Goal: Information Seeking & Learning: Find specific fact

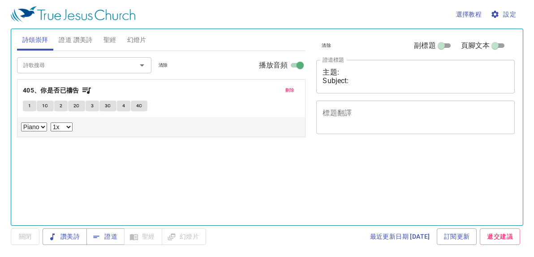
select select "1"
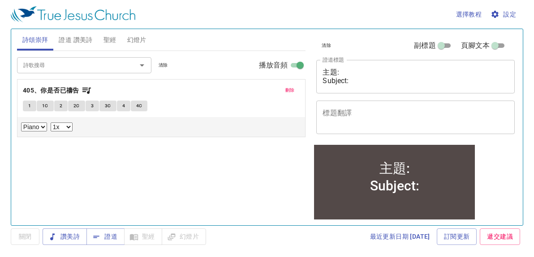
click at [109, 42] on span "聖經" at bounding box center [109, 39] width 13 height 11
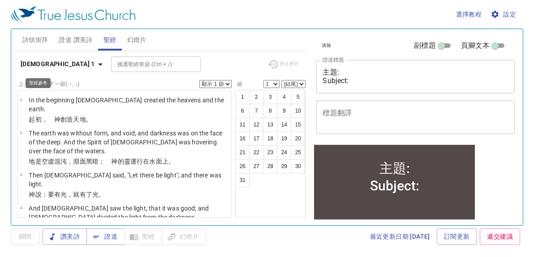
click at [98, 64] on icon "button" at bounding box center [100, 65] width 4 height 2
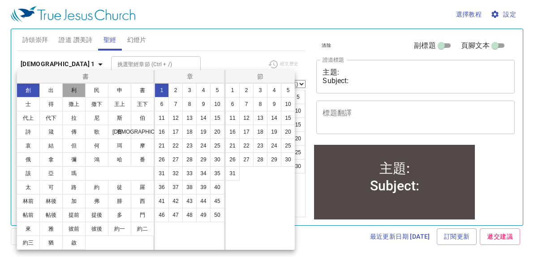
click at [78, 90] on button "利" at bounding box center [73, 90] width 23 height 14
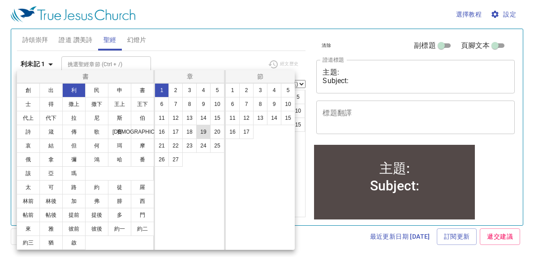
click at [201, 137] on button "19" at bounding box center [203, 132] width 14 height 14
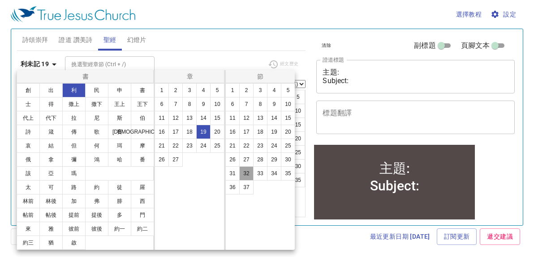
click at [248, 173] on button "32" at bounding box center [246, 174] width 14 height 14
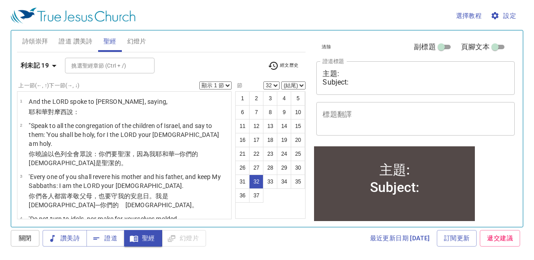
scroll to position [1220, 0]
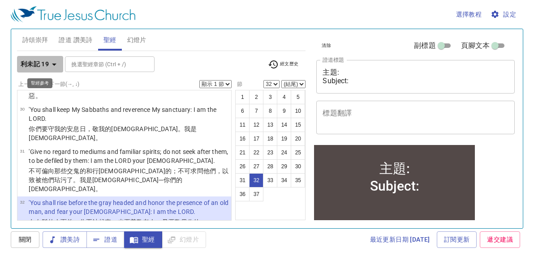
click at [54, 66] on icon "button" at bounding box center [54, 64] width 11 height 11
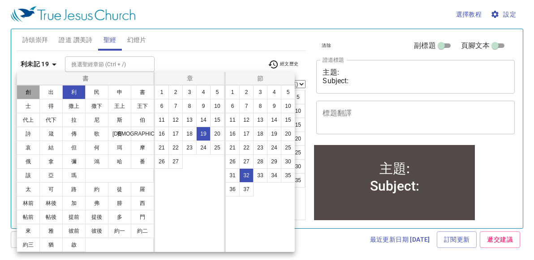
click at [30, 89] on button "創" at bounding box center [28, 92] width 23 height 14
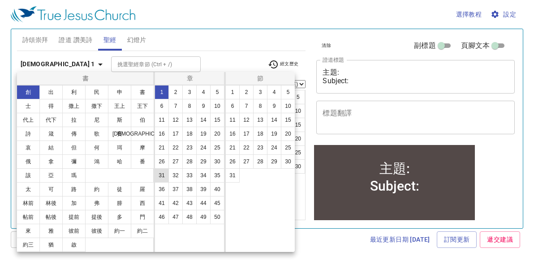
click at [160, 175] on button "31" at bounding box center [161, 175] width 14 height 14
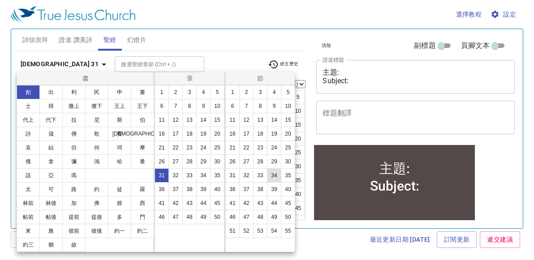
click at [272, 176] on button "34" at bounding box center [274, 175] width 14 height 14
select select "34"
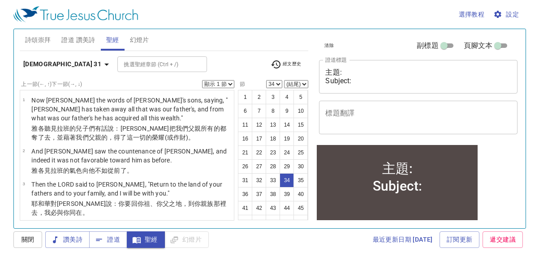
scroll to position [1308, 0]
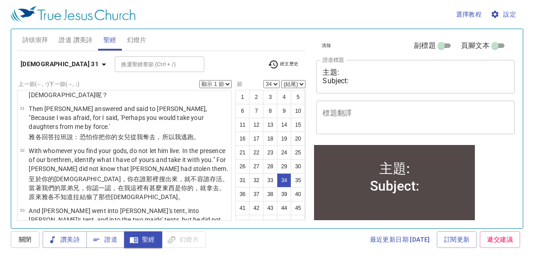
click at [226, 84] on select "顯示 1 節 顯示 2 節 顯示 3 節 顯示 4 節 顯示 5 節" at bounding box center [215, 84] width 32 height 8
select select "2"
click at [200, 80] on select "顯示 1 節 顯示 2 節 顯示 3 節 顯示 4 節 顯示 5 節" at bounding box center [215, 84] width 32 height 8
click at [0, 18] on div "選擇教程 設定 詩頌崇拜 證道 讚美詩 聖經 幻燈片 詩歌搜尋 詩歌搜尋 清除 播放音頻 刪除 405、你是否已禱告 1 1C 2 2C 3 3C 4 4C …" at bounding box center [267, 130] width 534 height 260
click at [533, 13] on html "選擇教程 設定 詩頌崇拜 證道 讚美詩 聖經 幻燈片 詩歌搜尋 詩歌搜尋 清除 播放音頻 刪除 405、你是否已禱告 1 1C 2 2C 3 3C 4 4C …" at bounding box center [267, 130] width 534 height 260
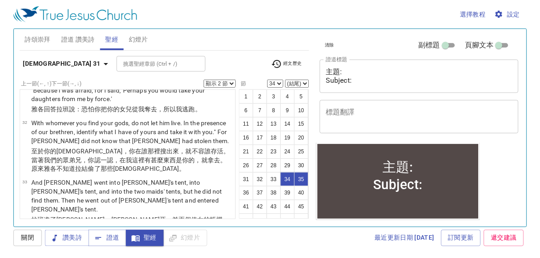
scroll to position [1299, 0]
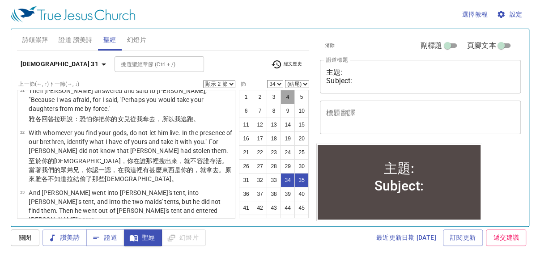
click at [286, 100] on button "4" at bounding box center [288, 97] width 14 height 14
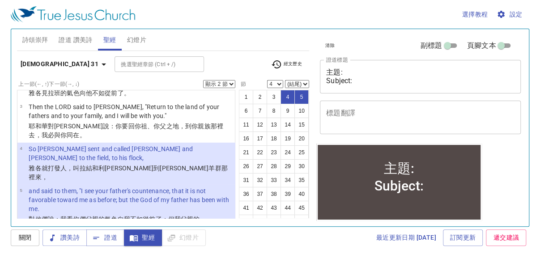
click at [234, 83] on select "顯示 1 節 顯示 2 節 顯示 3 節 顯示 4 節 顯示 5 節" at bounding box center [219, 84] width 32 height 8
click at [281, 132] on button "14" at bounding box center [288, 125] width 14 height 14
select select "14"
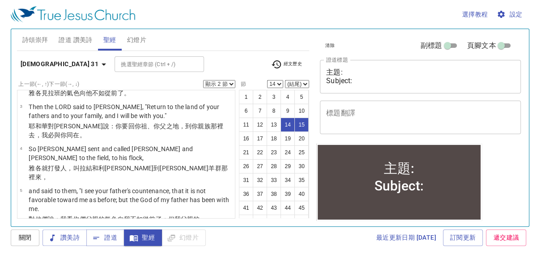
scroll to position [490, 0]
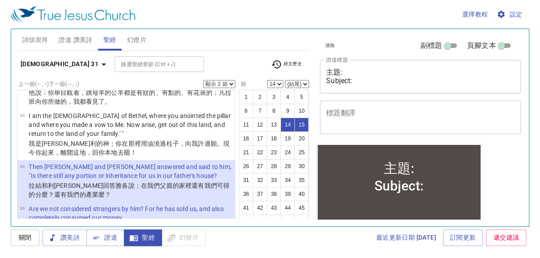
click at [6, 34] on div "選擇教程 設定 詩頌崇拜 證道 讚美詩 聖經 幻燈片 詩歌搜尋 詩歌搜尋 清除 播放音頻 刪除 405、你是否已禱告 1 1C 2 2C 3 3C 4 4C …" at bounding box center [270, 129] width 540 height 258
click at [98, 65] on icon "button" at bounding box center [103, 64] width 11 height 11
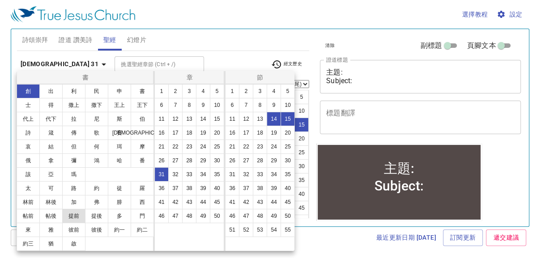
click at [77, 217] on button "提前" at bounding box center [73, 216] width 23 height 14
select select "1"
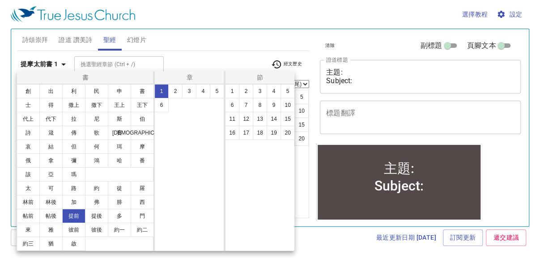
scroll to position [0, 0]
click at [214, 93] on button "5" at bounding box center [217, 91] width 14 height 14
click at [242, 133] on button "17" at bounding box center [246, 133] width 14 height 14
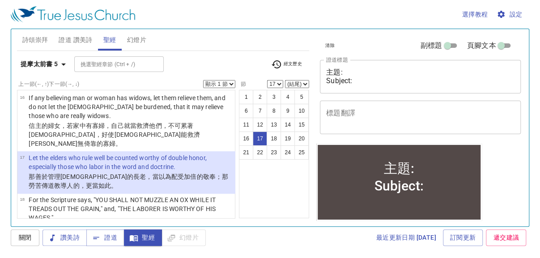
click at [3, 201] on div "選擇教程 設定 詩頌崇拜 證道 讚美詩 聖經 幻燈片 詩歌搜尋 詩歌搜尋 清除 播放音頻 刪除 405、你是否已禱告 1 1C 2 2C 3 3C 4 4C …" at bounding box center [270, 129] width 540 height 258
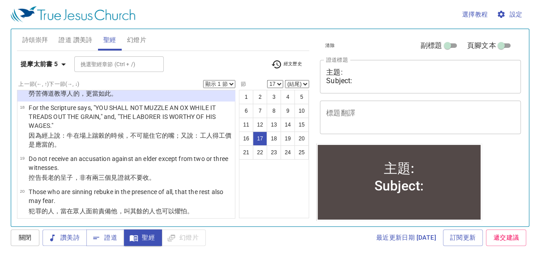
scroll to position [663, 0]
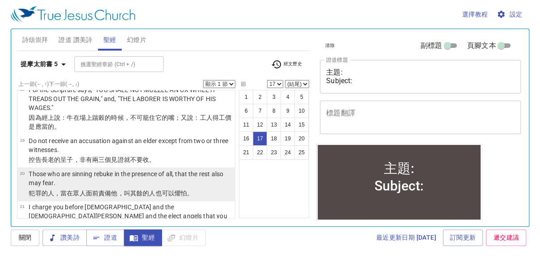
click at [171, 190] on wg2532 "可以 懼怕 。" at bounding box center [178, 193] width 32 height 7
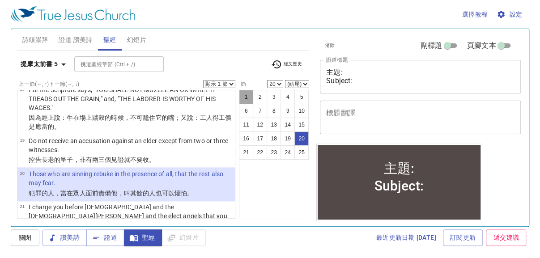
click at [246, 98] on button "1" at bounding box center [246, 97] width 14 height 14
select select "1"
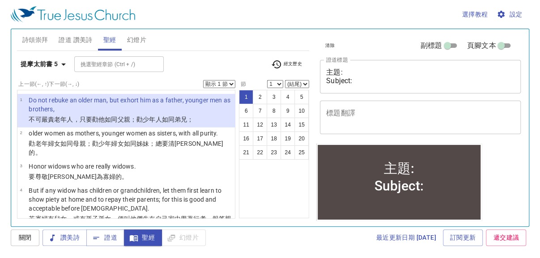
click at [229, 84] on select "顯示 1 節 顯示 2 節 顯示 3 節 顯示 4 節 顯示 5 節" at bounding box center [219, 84] width 32 height 8
click at [203, 80] on select "顯示 1 節 顯示 2 節 顯示 3 節 顯示 4 節 顯示 5 節" at bounding box center [219, 84] width 32 height 8
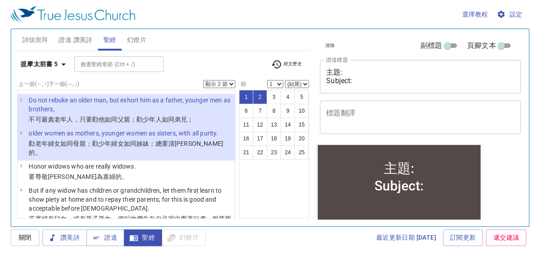
click at [6, 60] on div "選擇教程 設定 詩頌崇拜 證道 讚美詩 聖經 幻燈片 詩歌搜尋 詩歌搜尋 清除 播放音頻 刪除 405、你是否已禱告 1 1C 2 2C 3 3C 4 4C …" at bounding box center [270, 129] width 540 height 258
click at [61, 63] on icon "button" at bounding box center [63, 64] width 11 height 11
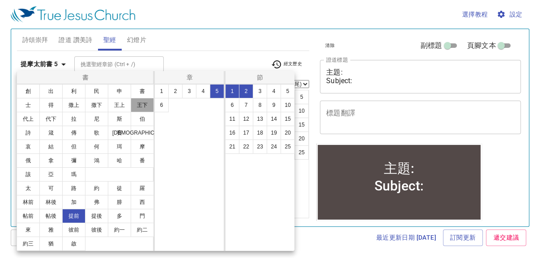
click at [143, 108] on button "王下" at bounding box center [142, 105] width 23 height 14
select select "1"
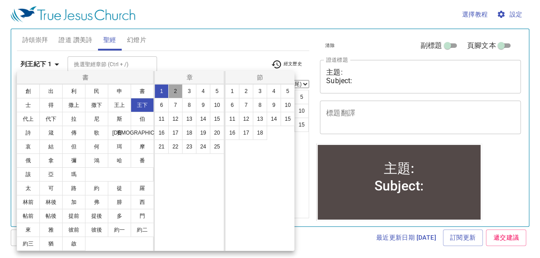
click at [172, 91] on button "2" at bounding box center [175, 91] width 14 height 14
click at [259, 145] on button "23" at bounding box center [260, 147] width 14 height 14
select select "23"
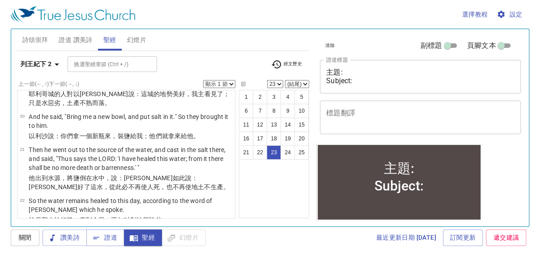
click at [231, 83] on select "顯示 1 節 顯示 2 節 顯示 3 節 顯示 4 節 顯示 5 節" at bounding box center [219, 84] width 32 height 8
click at [203, 80] on select "顯示 1 節 顯示 2 節 顯示 3 節 顯示 4 節 顯示 5 節" at bounding box center [219, 84] width 32 height 8
click at [58, 66] on icon "button" at bounding box center [56, 64] width 11 height 11
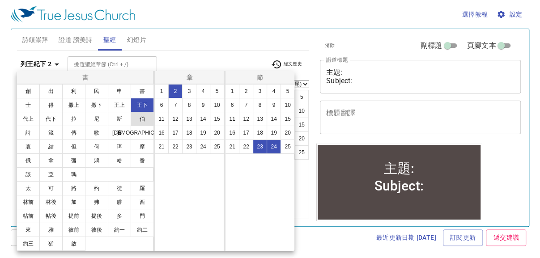
click at [143, 122] on button "伯" at bounding box center [142, 119] width 23 height 14
select select "1"
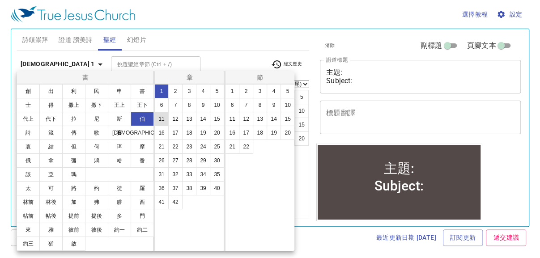
scroll to position [0, 0]
click at [172, 121] on button "12" at bounding box center [175, 119] width 14 height 14
click at [244, 119] on button "12" at bounding box center [246, 119] width 14 height 14
select select "12"
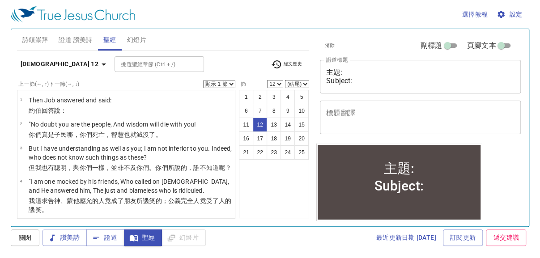
scroll to position [307, 0]
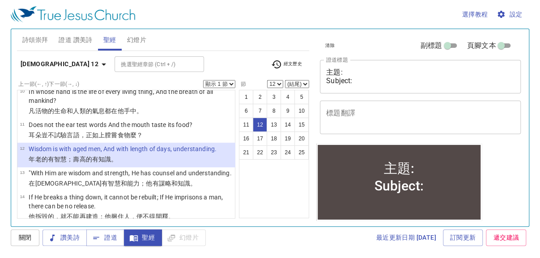
click at [233, 85] on select "顯示 1 節 顯示 2 節 顯示 3 節 顯示 4 節 顯示 5 節" at bounding box center [219, 84] width 32 height 8
click at [203, 80] on select "顯示 1 節 顯示 2 節 顯示 3 節 顯示 4 節 顯示 5 節" at bounding box center [219, 84] width 32 height 8
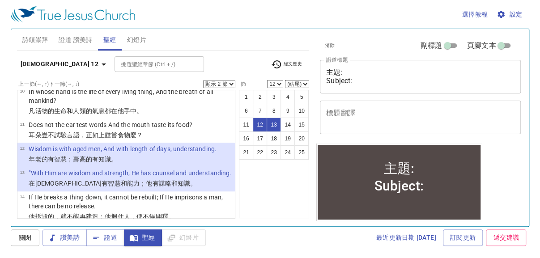
click at [0, 39] on div "選擇教程 設定 詩頌崇拜 證道 讚美詩 聖經 幻燈片 詩歌搜尋 詩歌搜尋 清除 播放音頻 刪除 405、你是否已禱告 1 1C 2 2C 3 3C 4 4C …" at bounding box center [270, 129] width 540 height 258
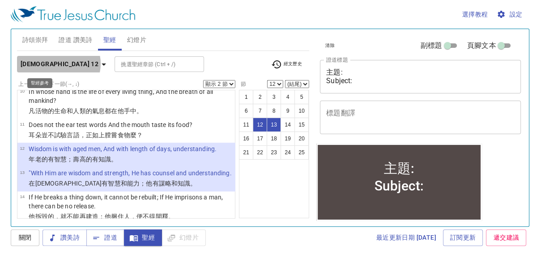
click at [98, 64] on icon "button" at bounding box center [103, 64] width 11 height 11
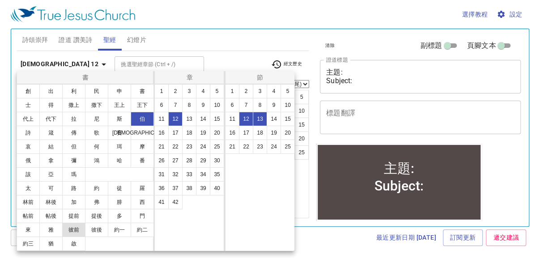
click at [73, 230] on button "彼前" at bounding box center [73, 230] width 23 height 14
select select "1"
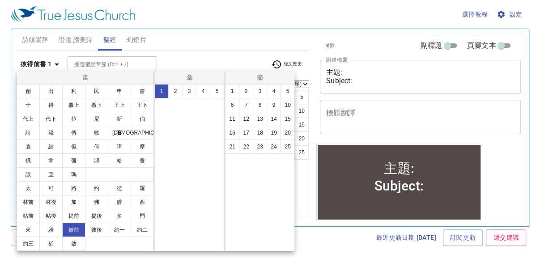
scroll to position [0, 0]
click at [218, 92] on button "5" at bounding box center [217, 91] width 14 height 14
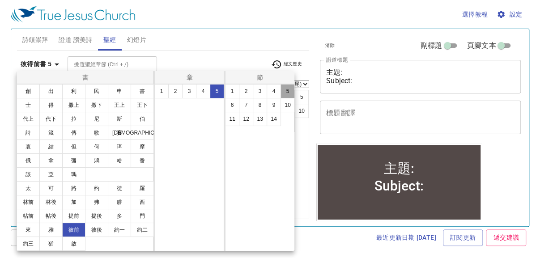
click at [290, 95] on button "5" at bounding box center [288, 91] width 14 height 14
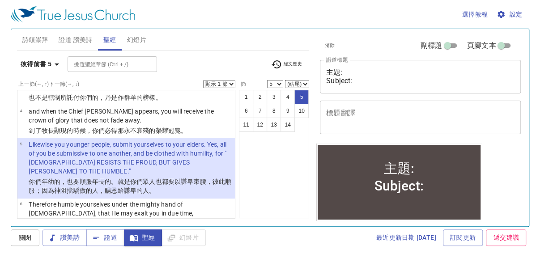
click at [6, 101] on div "選擇教程 設定 詩頌崇拜 證道 讚美詩 聖經 幻燈片 詩歌搜尋 詩歌搜尋 清除 播放音頻 刪除 405、你是否已禱告 1 1C 2 2C 3 3C 4 4C …" at bounding box center [270, 129] width 540 height 258
click at [54, 63] on icon "button" at bounding box center [56, 64] width 11 height 11
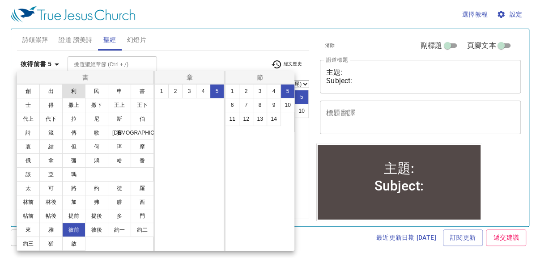
click at [72, 93] on button "利" at bounding box center [73, 91] width 23 height 14
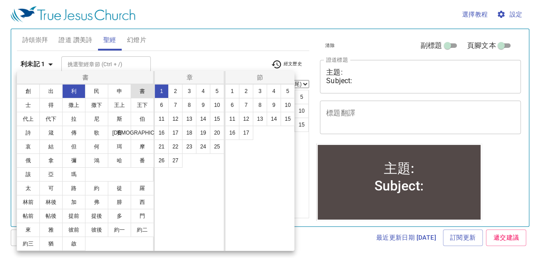
scroll to position [0, 0]
click at [203, 132] on button "19" at bounding box center [203, 133] width 14 height 14
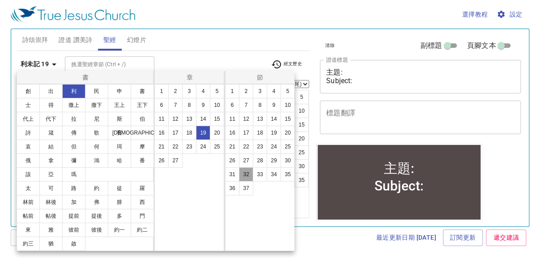
click at [248, 174] on button "32" at bounding box center [246, 174] width 14 height 14
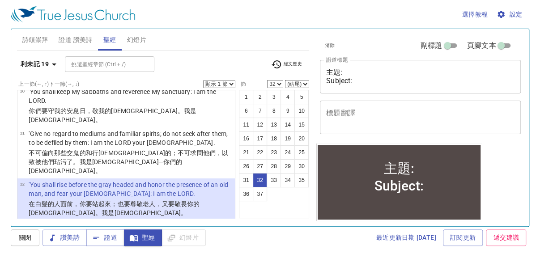
click at [0, 49] on div "選擇教程 設定 詩頌崇拜 證道 讚美詩 聖經 幻燈片 詩歌搜尋 詩歌搜尋 清除 播放音頻 刪除 405、你是否已禱告 1 1C 2 2C 3 3C 4 4C …" at bounding box center [270, 129] width 540 height 258
click at [52, 64] on icon "button" at bounding box center [54, 64] width 11 height 11
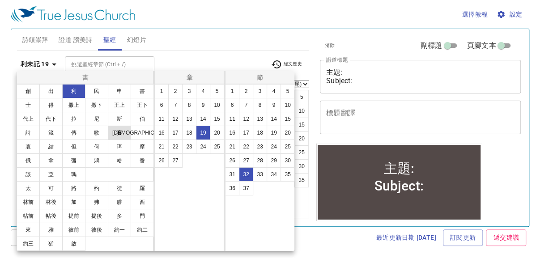
click at [116, 135] on button "賽" at bounding box center [119, 133] width 23 height 14
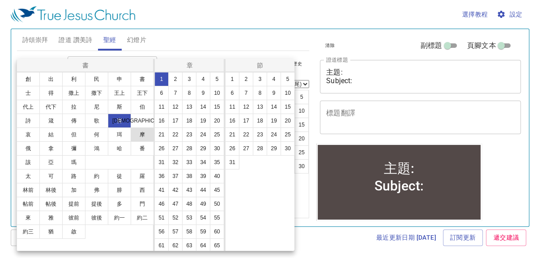
scroll to position [0, 0]
click at [190, 78] on button "3" at bounding box center [189, 79] width 14 height 14
click at [290, 77] on button "5" at bounding box center [288, 79] width 14 height 14
select select "5"
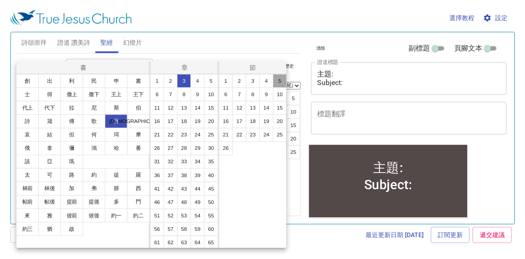
scroll to position [106, 0]
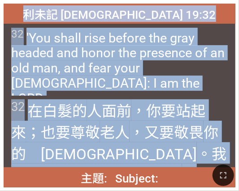
drag, startPoint x: 63, startPoint y: 16, endPoint x: 158, endPoint y: 145, distance: 160.3
click at [158, 145] on div "利未記 [DEMOGRAPHIC_DATA] 19:32 利未記 Leviticus 19:32 32 'You shall rise before the …" at bounding box center [119, 96] width 231 height 184
copy div "利未記 [DEMOGRAPHIC_DATA] 19:32 利未記 Leviticus 19:32 32 'You shall rise before the …"
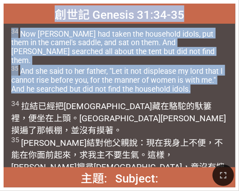
click at [119, 40] on span "34 Now [PERSON_NAME] had taken the household idols, put them in the camel's sad…" at bounding box center [119, 61] width 216 height 66
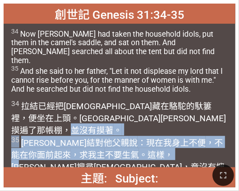
drag, startPoint x: 72, startPoint y: 120, endPoint x: 137, endPoint y: 146, distance: 69.5
click at [137, 146] on wh168 "，並沒有摸著 。 35 [PERSON_NAME]結對他父親 說 ：現在我身上不便 ，不能 在你面前 起來 ，求我主 不要生氣 。這樣，[PERSON_NAM…" at bounding box center [117, 154] width 213 height 59
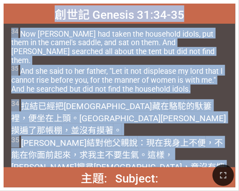
drag, startPoint x: 56, startPoint y: 15, endPoint x: 68, endPoint y: 155, distance: 140.2
click at [68, 155] on div "創世記 Genesis 31:34-35 創世記 Genesis 31:34-35 34 Now [PERSON_NAME] had taken the ho…" at bounding box center [119, 96] width 231 height 184
copy div "創世記 Genesis 31:34-35 創世記 Genesis 31:34-35 34 Now [PERSON_NAME] had taken the ho…"
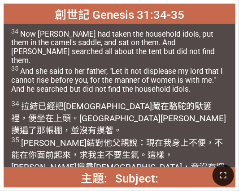
click at [1, 163] on div at bounding box center [119, 175] width 239 height 31
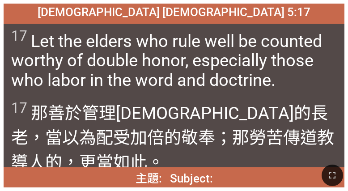
drag, startPoint x: 107, startPoint y: 13, endPoint x: 251, endPoint y: 163, distance: 207.1
click at [238, 4] on div "主題: Subject: 主題: Subject: 詩頌崇拜 詩頌崇拜 Hymnal Worship Hymnal Worship 405 提摩太前書 [DE…" at bounding box center [174, 4] width 341 height 0
copy div "提[DEMOGRAPHIC_DATA] [DEMOGRAPHIC_DATA] 5:17 [DEMOGRAPHIC_DATA] [DEMOGRAPHIC_DAT…"
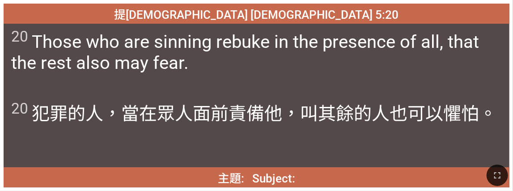
click at [237, 46] on span "20 Those who are sinning rebuke in the presence of all, that the rest also may …" at bounding box center [256, 51] width 491 height 46
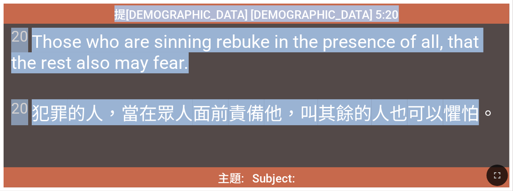
drag, startPoint x: 187, startPoint y: 13, endPoint x: 486, endPoint y: 109, distance: 314.1
click at [238, 109] on div "提[DEMOGRAPHIC_DATA] [DEMOGRAPHIC_DATA] 5:20 [DEMOGRAPHIC_DATA] [DEMOGRAPHIC_DAT…" at bounding box center [257, 96] width 506 height 184
copy div "提[DEMOGRAPHIC_DATA] [DEMOGRAPHIC_DATA] 5:20 [DEMOGRAPHIC_DATA] [DEMOGRAPHIC_DAT…"
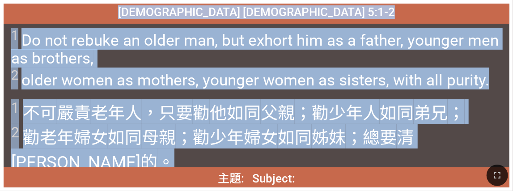
drag, startPoint x: 500, startPoint y: 135, endPoint x: 182, endPoint y: 13, distance: 341.1
click at [182, 13] on div "提摩太前書 [DEMOGRAPHIC_DATA] 5:1-2 提摩太前書 [DEMOGRAPHIC_DATA] 5:1-2 1 Do not rebuke a…" at bounding box center [257, 96] width 506 height 184
copy div "提摩太前書 [DEMOGRAPHIC_DATA] 5:1-2 提摩太前書 [DEMOGRAPHIC_DATA] 5:1-2 1 Do not rebuke a…"
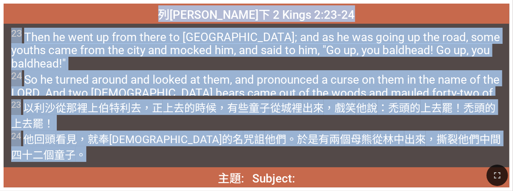
drag, startPoint x: 496, startPoint y: 140, endPoint x: 192, endPoint y: 15, distance: 329.0
click at [192, 15] on div "列[PERSON_NAME]下 2 Kings 2:23-24 列[PERSON_NAME]下 2 Kings 2:23-24 23 Then he went…" at bounding box center [257, 96] width 506 height 184
copy div "lore 8 Ipsum 3:91-53 dolo 8 Sitam 3:42-88 16 Cons ad elit se doei tempo in Utla…"
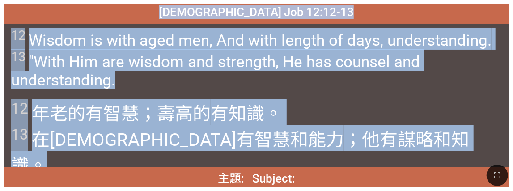
drag, startPoint x: 330, startPoint y: 139, endPoint x: 202, endPoint y: 13, distance: 179.2
click at [202, 13] on div "[DEMOGRAPHIC_DATA] Job 12:12-13 [DEMOGRAPHIC_DATA] Job 12:12-13 12 Wisdom is wi…" at bounding box center [257, 96] width 506 height 184
copy div "[DEMOGRAPHIC_DATA] Job 12:12-13 [DEMOGRAPHIC_DATA] Job 12:12-13 12 Wisdom is wi…"
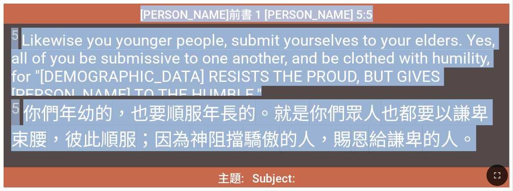
drag, startPoint x: 486, startPoint y: 143, endPoint x: 200, endPoint y: 11, distance: 315.1
click at [200, 11] on div "[PERSON_NAME]前書 1 [PERSON_NAME] 5:5 [PERSON_NAME]前書 1 [PERSON_NAME] 5:5 5 Likew…" at bounding box center [257, 96] width 506 height 184
copy div "[PERSON_NAME]前書 1 [PERSON_NAME] 5:5 [PERSON_NAME]前書 1 [PERSON_NAME] 5:5 5 Likew…"
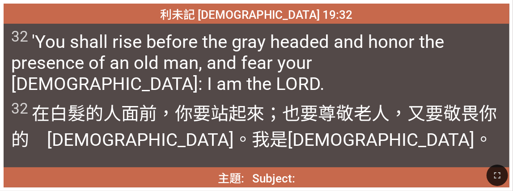
click at [204, 143] on span "32 在白髮的 人面前 ，你要站起來 ；也要尊敬 老人 ，又要敬畏 你的　[DEMOGRAPHIC_DATA] 。我是[DEMOGRAPHIC_DATA] 。" at bounding box center [256, 125] width 491 height 52
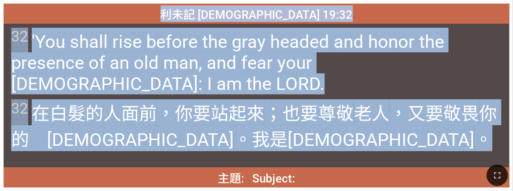
drag, startPoint x: 197, startPoint y: 143, endPoint x: 191, endPoint y: 17, distance: 125.9
click at [191, 17] on div "利未記 [DEMOGRAPHIC_DATA] 19:32 利未記 Leviticus 19:32 32 'You shall rise before the …" at bounding box center [257, 96] width 506 height 184
copy div "利未記 [DEMOGRAPHIC_DATA] 19:32 利未記 Leviticus 19:32 32 'You shall rise before the …"
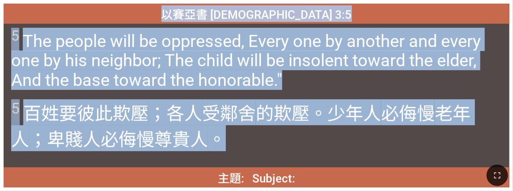
drag, startPoint x: 235, startPoint y: 147, endPoint x: 207, endPoint y: 14, distance: 135.8
click at [207, 14] on div "以賽亞書 [DEMOGRAPHIC_DATA] 3:5 以賽亞書 [DEMOGRAPHIC_DATA] 3:5 5 The people will be op…" at bounding box center [257, 96] width 506 height 184
copy div "以賽亞書 [DEMOGRAPHIC_DATA] 3:5 以賽亞書 [DEMOGRAPHIC_DATA] 3:5 5 The people will be op…"
